Goal: Information Seeking & Learning: Learn about a topic

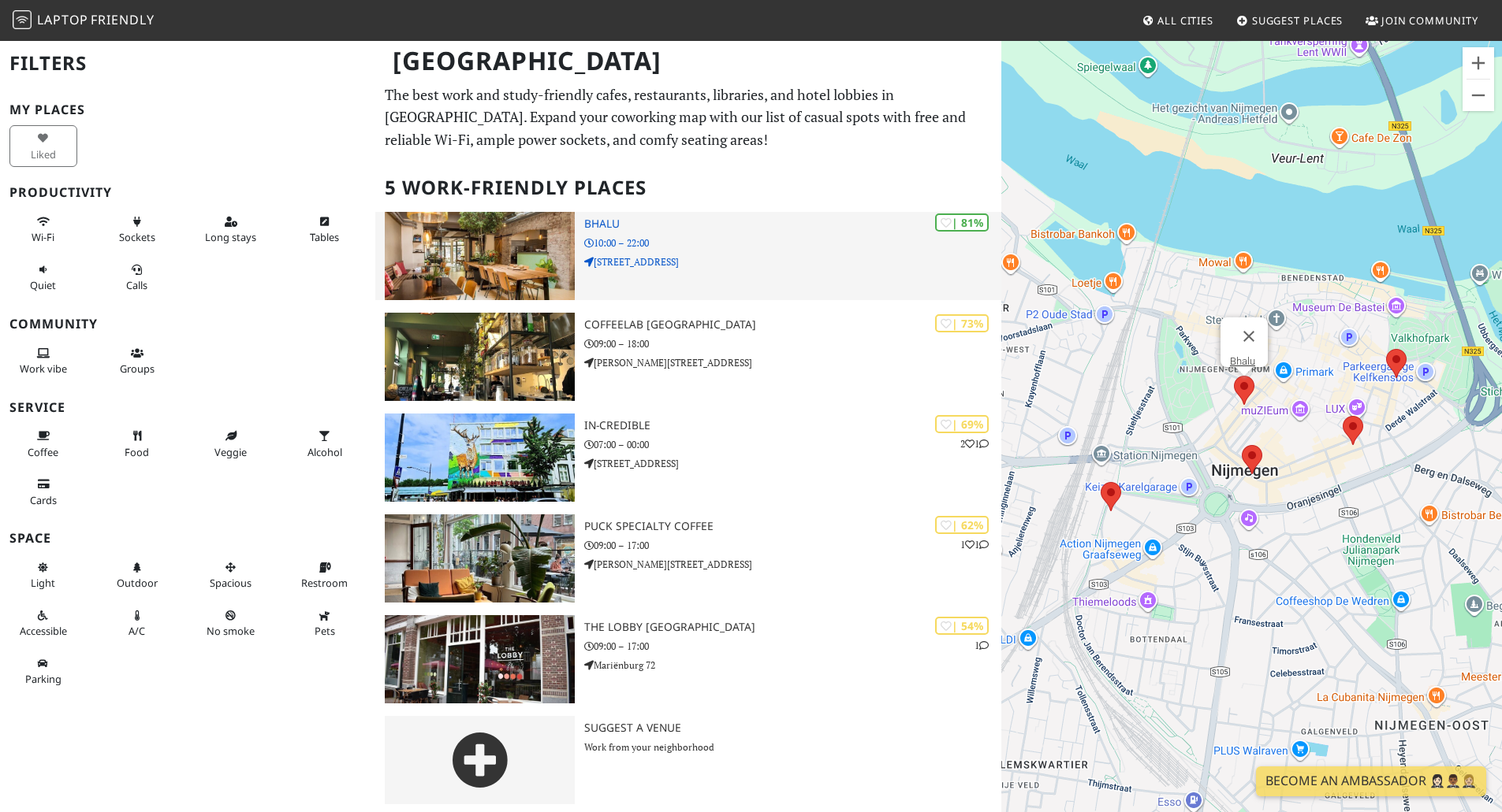
click at [823, 229] on h3 "Bhalu" at bounding box center [793, 224] width 417 height 13
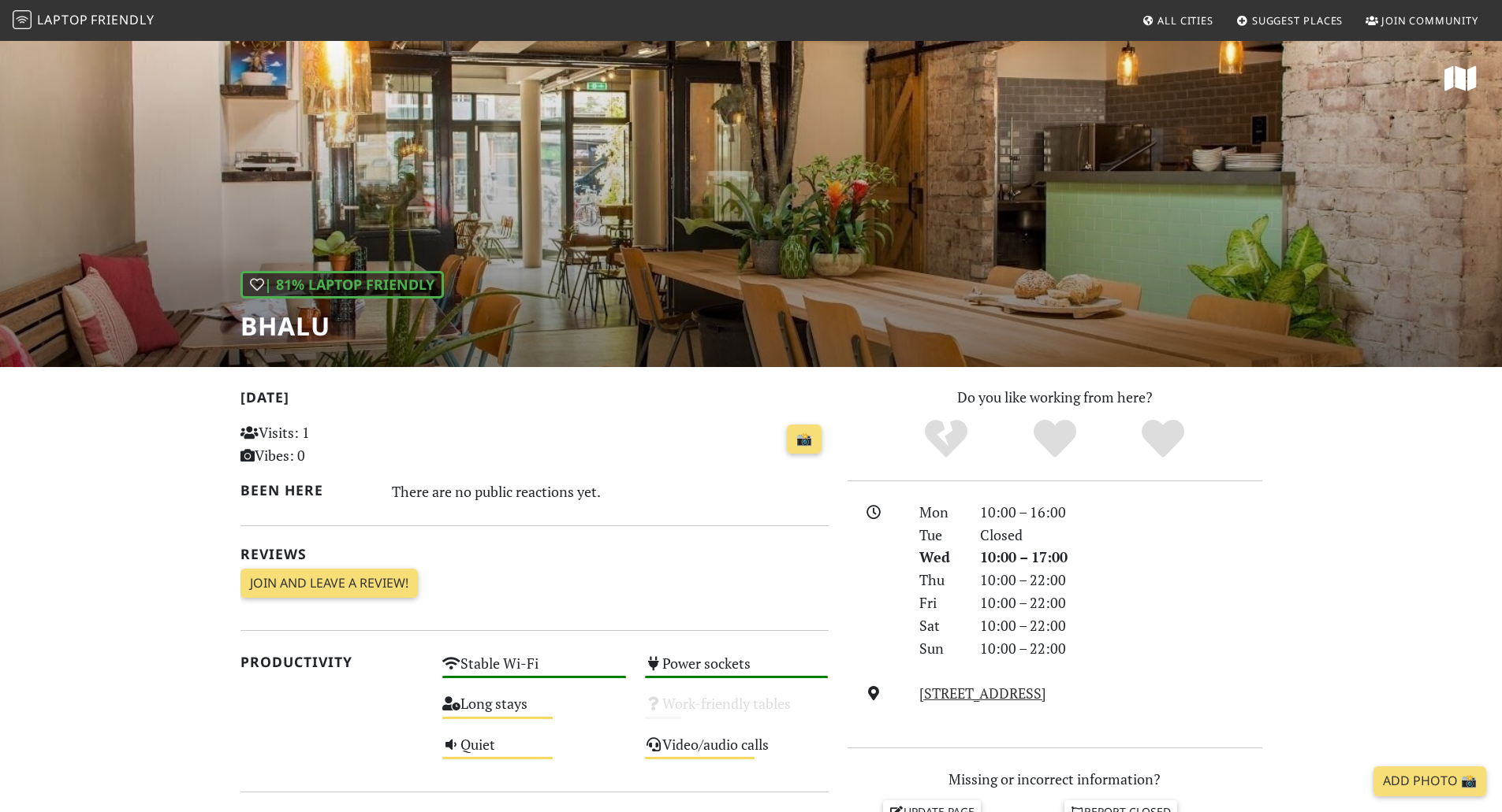
click at [332, 334] on h1 "Bhalu" at bounding box center [342, 325] width 204 height 30
click at [318, 325] on h1 "Bhalu" at bounding box center [342, 325] width 204 height 30
click at [322, 325] on h1 "Bhalu" at bounding box center [342, 325] width 204 height 30
copy div "Bhalu"
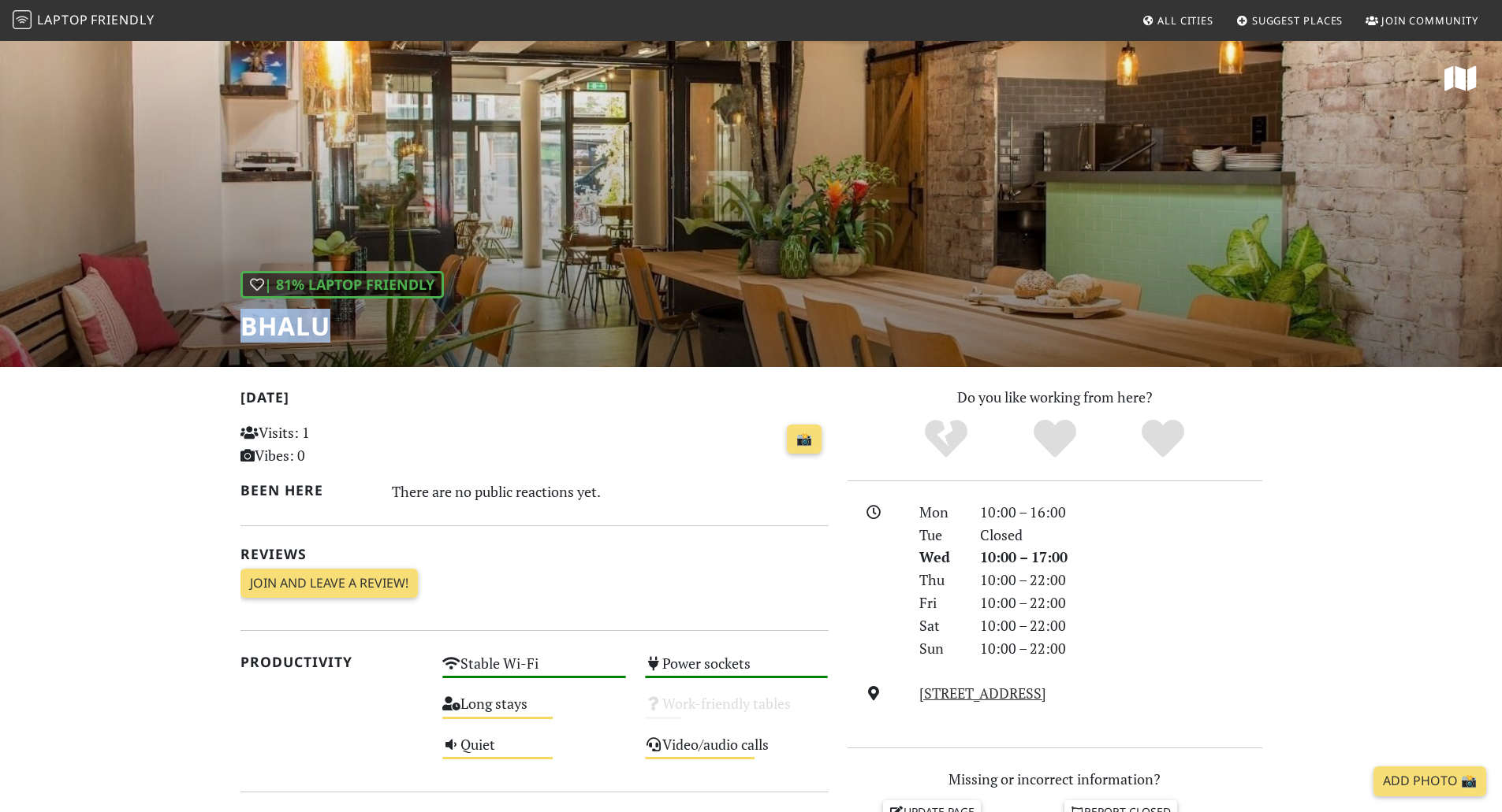
drag, startPoint x: 1083, startPoint y: 642, endPoint x: 1205, endPoint y: 719, distance: 144.3
click at [1205, 719] on div "Mon 10:00 – 16:00 Tue Closed Wed 10:00 – 17:00 Thu 10:00 – 22:00 Fri 10:00 – 22…" at bounding box center [1054, 614] width 414 height 227
click at [1175, 635] on div "10:00 – 22:00" at bounding box center [1121, 626] width 301 height 23
